Goal: Task Accomplishment & Management: Manage account settings

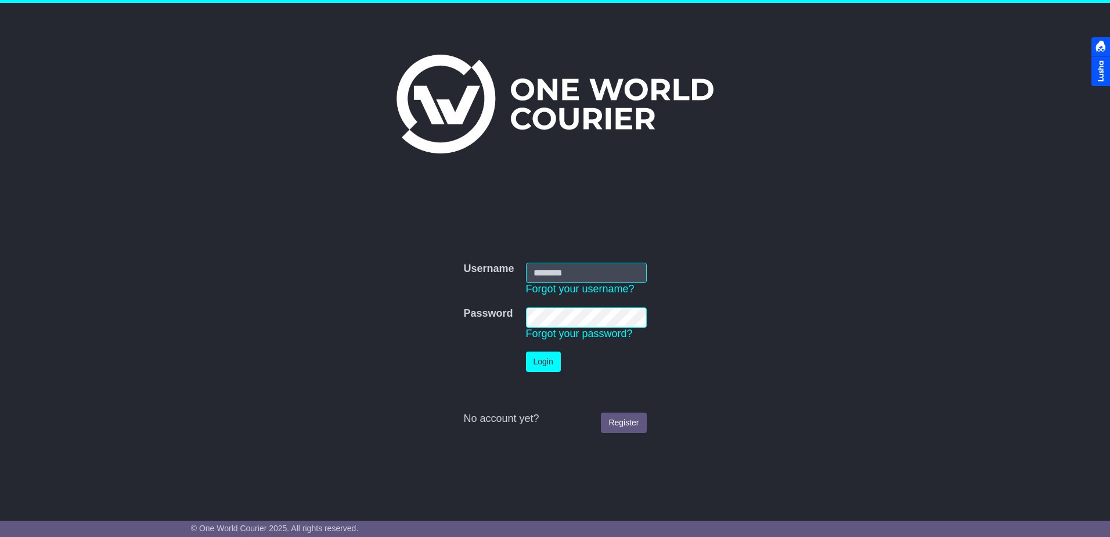
type input "**********"
click at [542, 364] on button "Login" at bounding box center [543, 361] width 35 height 20
